Goal: Find specific page/section: Find specific page/section

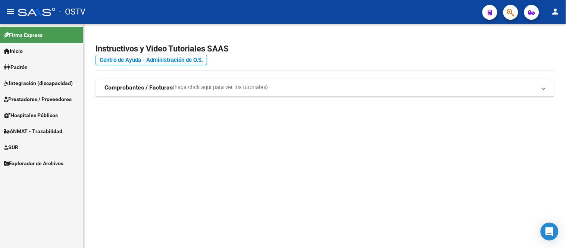
click at [43, 117] on span "Hospitales Públicos" at bounding box center [31, 115] width 54 height 8
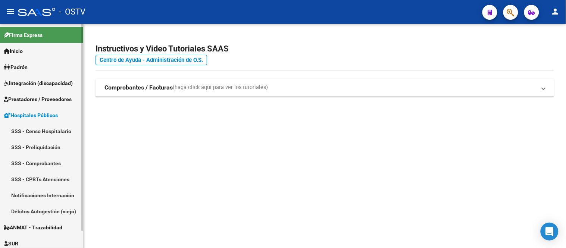
click at [36, 96] on span "Prestadores / Proveedores" at bounding box center [38, 99] width 68 height 8
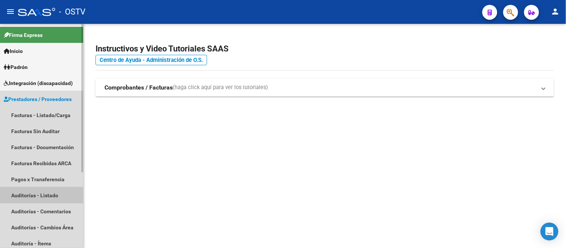
click at [40, 194] on link "Auditorías - Listado" at bounding box center [41, 195] width 83 height 16
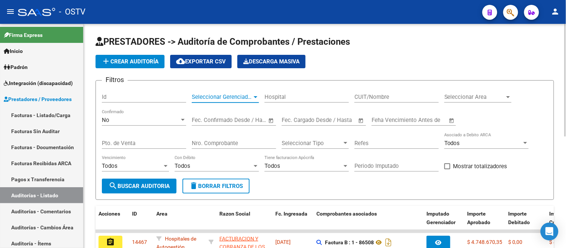
click at [213, 100] on span "Seleccionar Gerenciador" at bounding box center [222, 97] width 60 height 7
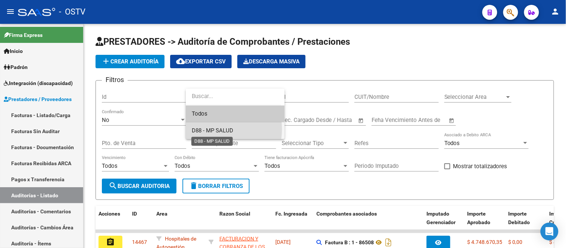
click at [202, 129] on span "D88 - MP SALUD" at bounding box center [212, 130] width 41 height 7
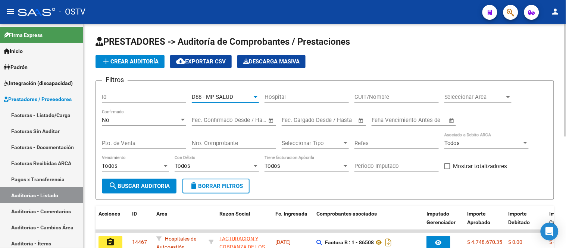
click at [166, 123] on div "No" at bounding box center [141, 120] width 78 height 7
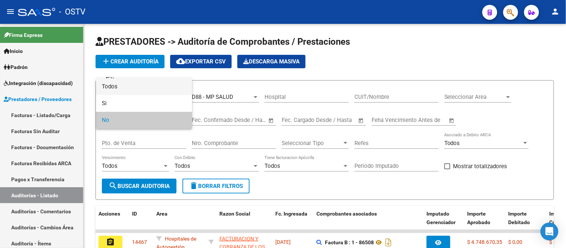
click at [119, 90] on span "Todos" at bounding box center [144, 86] width 84 height 17
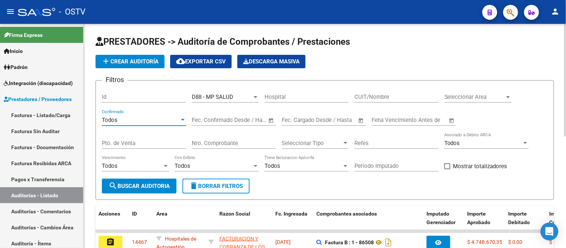
click at [149, 185] on span "search Buscar Auditoria" at bounding box center [139, 186] width 61 height 7
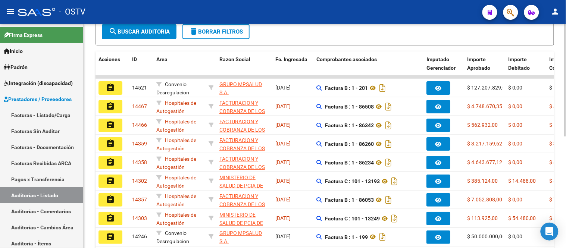
scroll to position [166, 0]
